Goal: Task Accomplishment & Management: Use online tool/utility

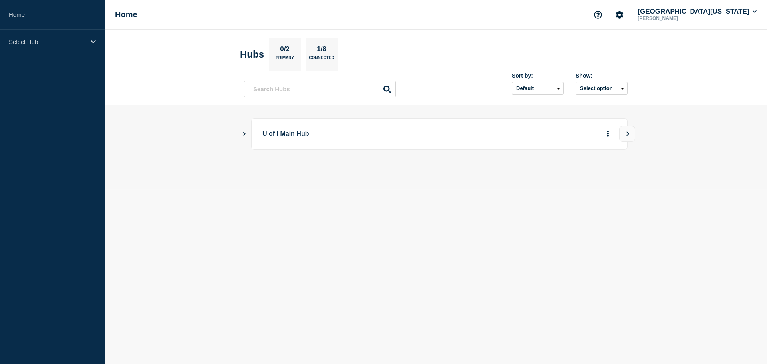
click at [245, 131] on button "Show Connected Hubs" at bounding box center [245, 134] width 4 height 6
click at [575, 175] on button "See overview" at bounding box center [580, 174] width 42 height 16
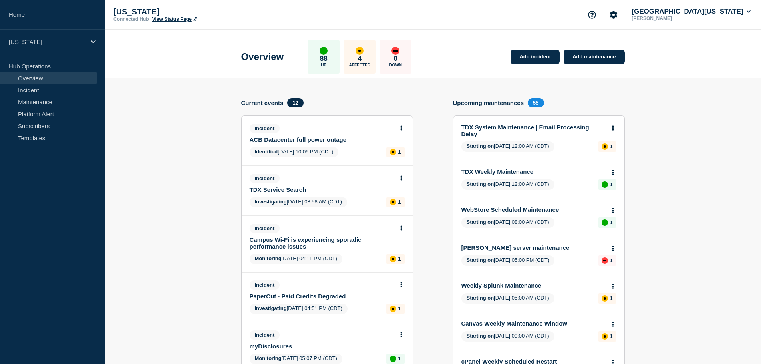
click at [314, 137] on link "ACB Datacenter full power outage" at bounding box center [322, 139] width 144 height 7
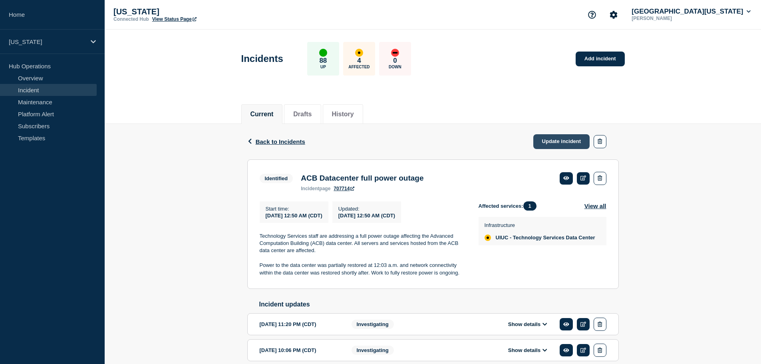
click at [552, 140] on link "Update incident" at bounding box center [561, 141] width 57 height 15
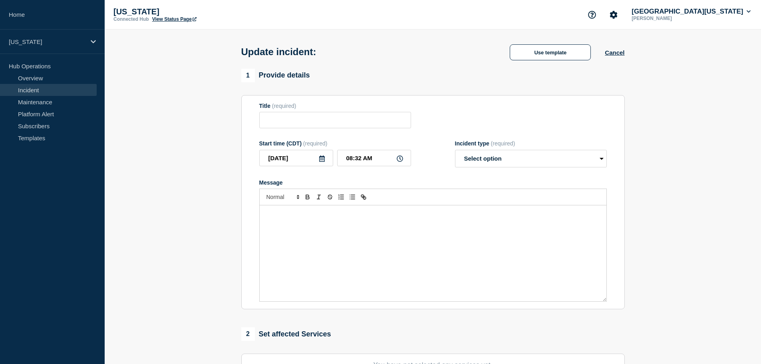
type input "ACB Datacenter full power outage"
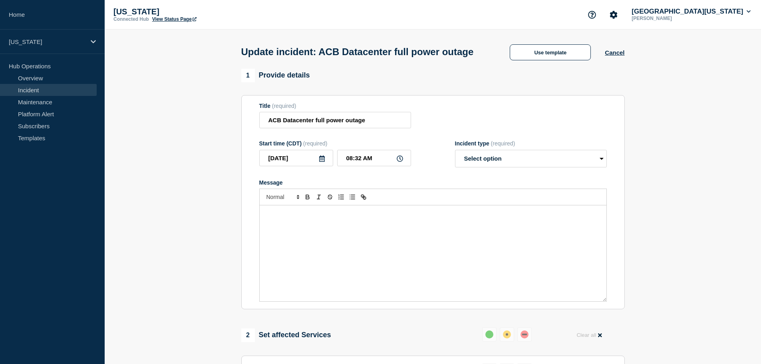
click at [301, 244] on div "Message" at bounding box center [433, 253] width 347 height 96
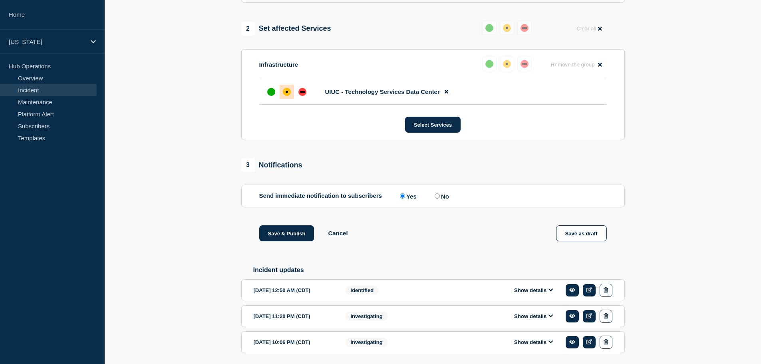
scroll to position [350, 0]
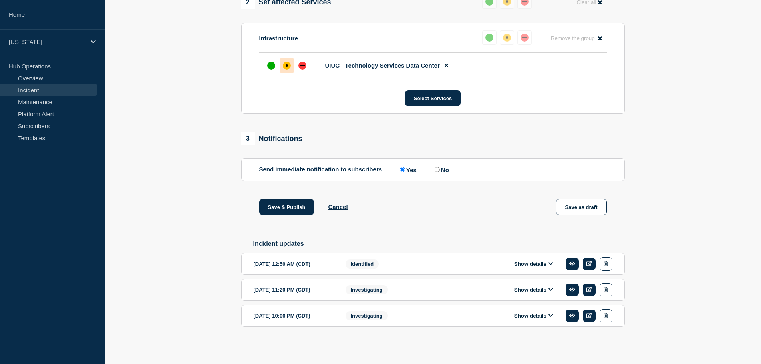
click at [526, 265] on button "Show details" at bounding box center [534, 264] width 44 height 7
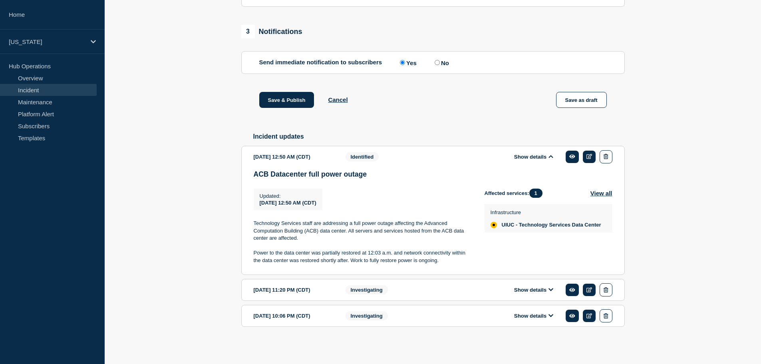
scroll to position [458, 0]
drag, startPoint x: 440, startPoint y: 262, endPoint x: 338, endPoint y: 261, distance: 101.1
click at [338, 261] on p "Power to the data center was partially restored at 12:03 a.m. and network conne…" at bounding box center [363, 256] width 218 height 15
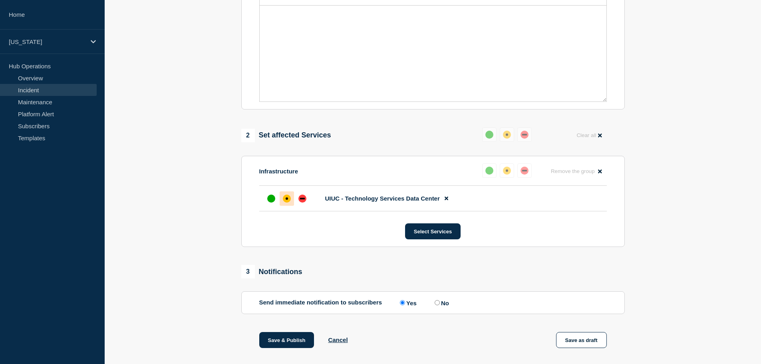
scroll to position [0, 0]
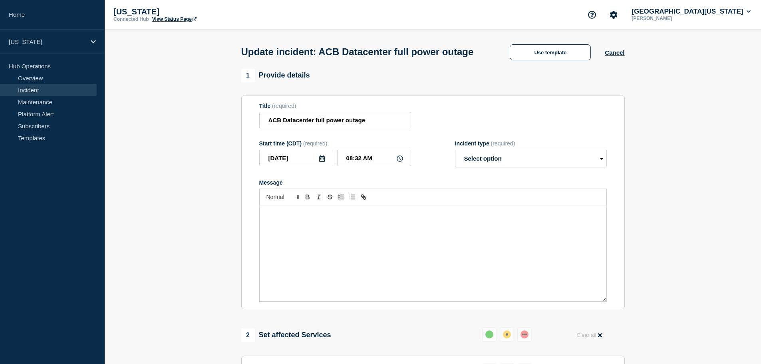
click at [289, 217] on p "Message" at bounding box center [433, 213] width 335 height 7
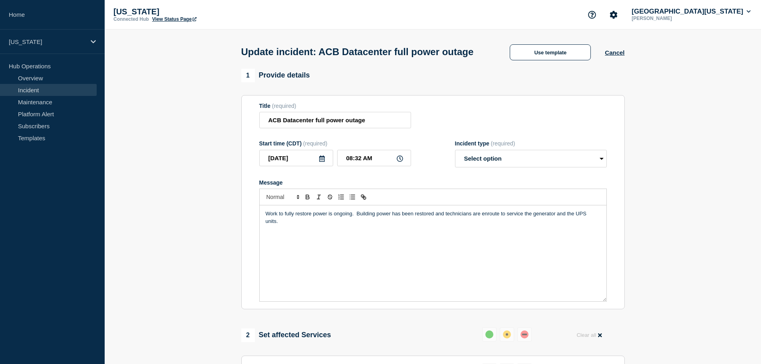
click at [278, 225] on p "Work to fully restore power is ongoing. Building power has been restored and te…" at bounding box center [433, 217] width 335 height 15
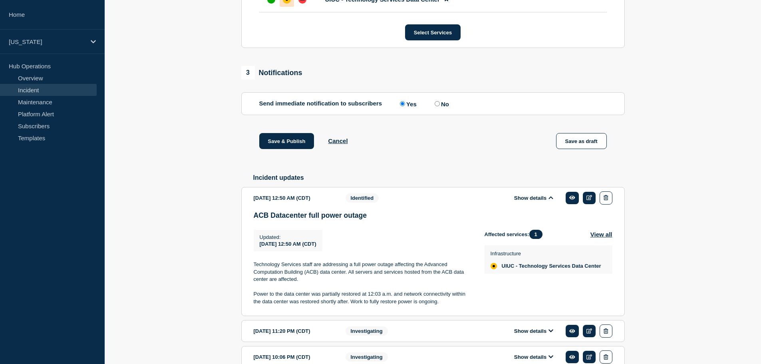
scroll to position [400, 0]
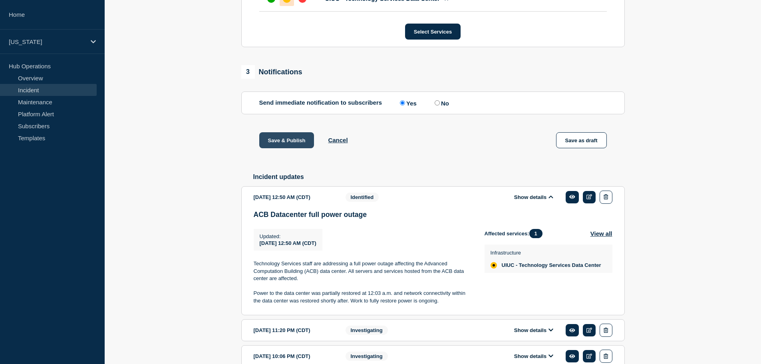
click at [274, 148] on button "Save & Publish" at bounding box center [286, 140] width 55 height 16
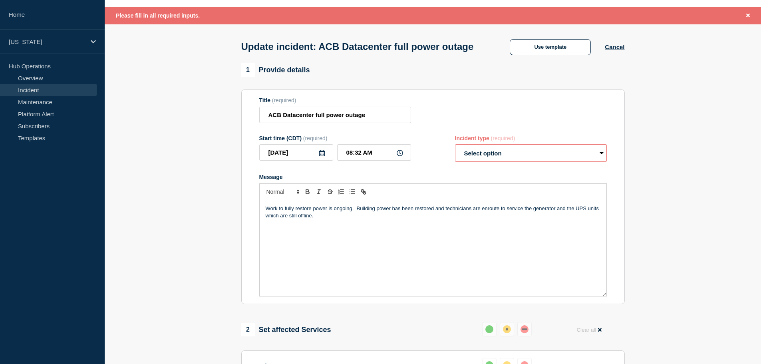
scroll to position [17, 0]
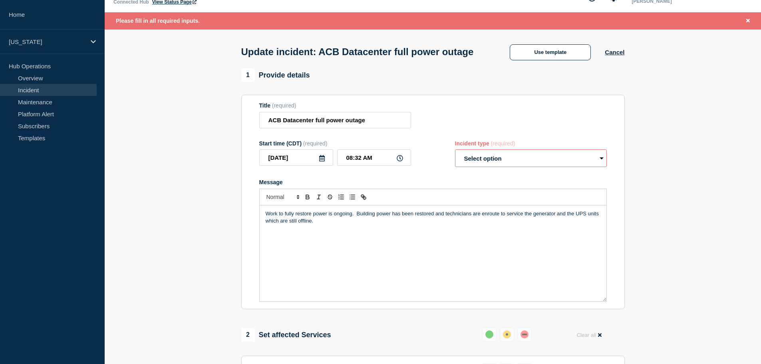
click at [473, 165] on select "Select option Investigating Identified Monitoring Resolved" at bounding box center [531, 158] width 152 height 18
select select "identified"
click at [455, 165] on select "Select option Investigating Identified Monitoring Resolved" at bounding box center [531, 158] width 152 height 18
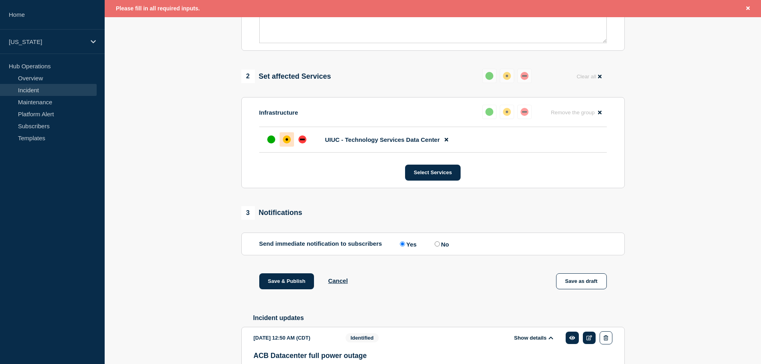
scroll to position [257, 0]
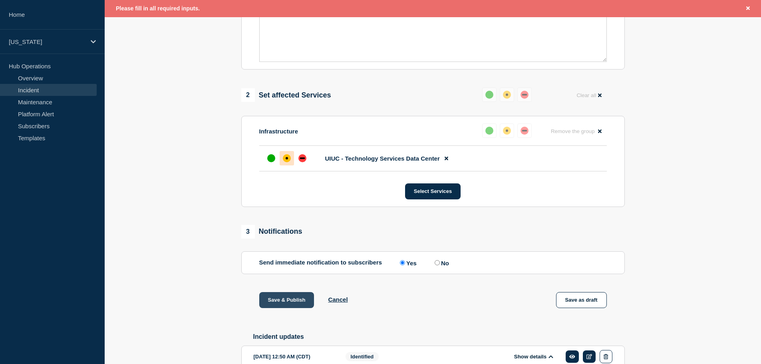
click at [274, 308] on button "Save & Publish" at bounding box center [286, 300] width 55 height 16
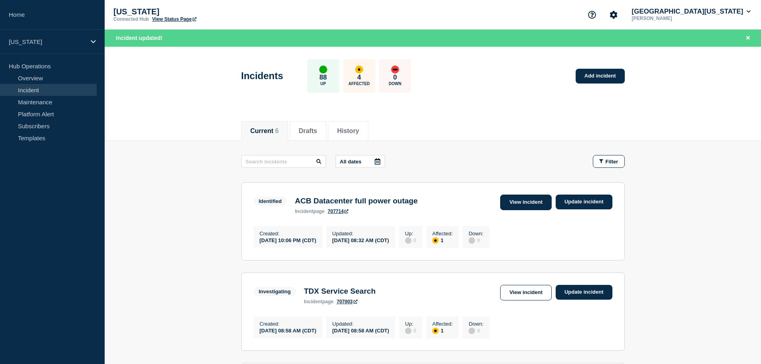
click at [528, 202] on link "View incident" at bounding box center [526, 203] width 52 height 16
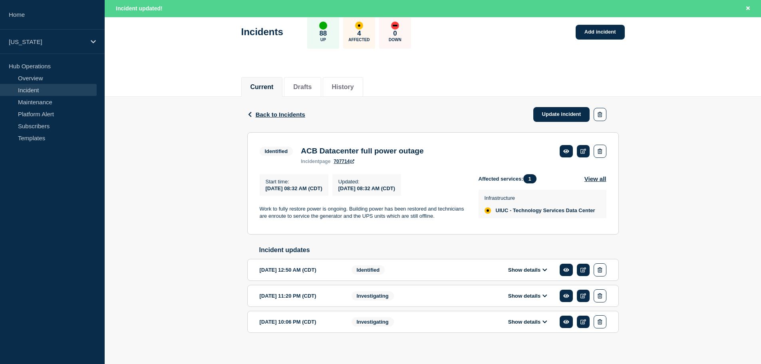
scroll to position [62, 0]
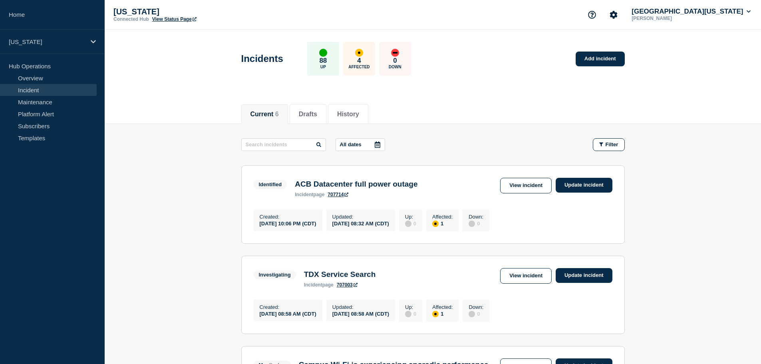
click at [173, 16] on link "View Status Page" at bounding box center [174, 19] width 44 height 6
